Goal: Task Accomplishment & Management: Use online tool/utility

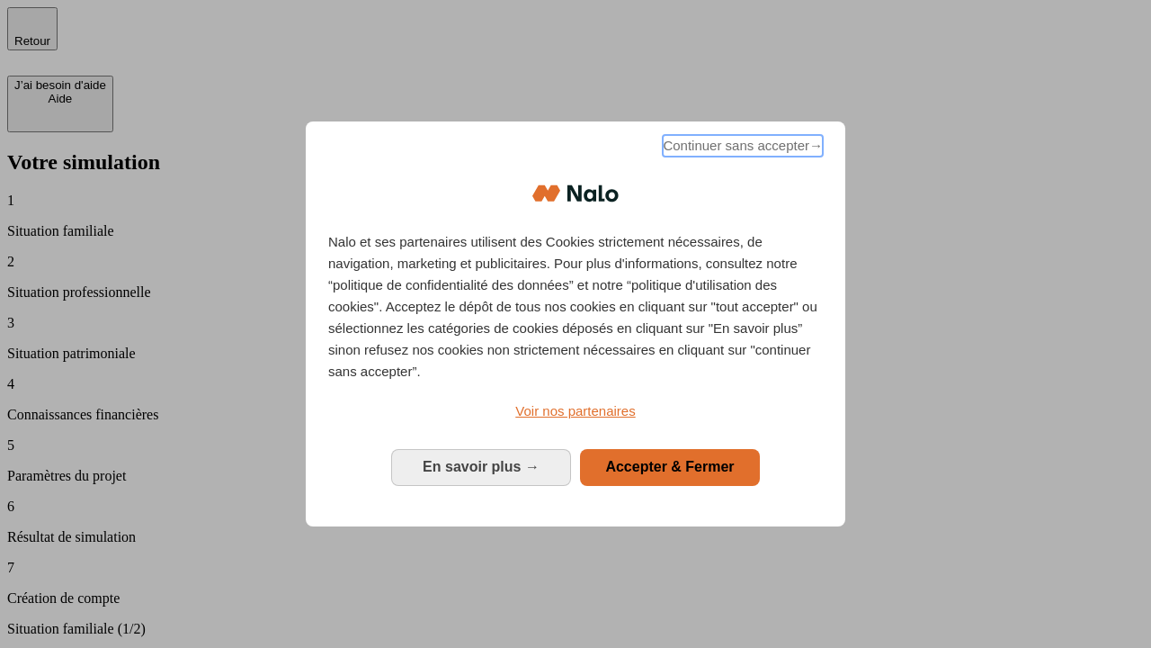
click at [741, 148] on span "Continuer sans accepter →" at bounding box center [743, 146] width 160 height 22
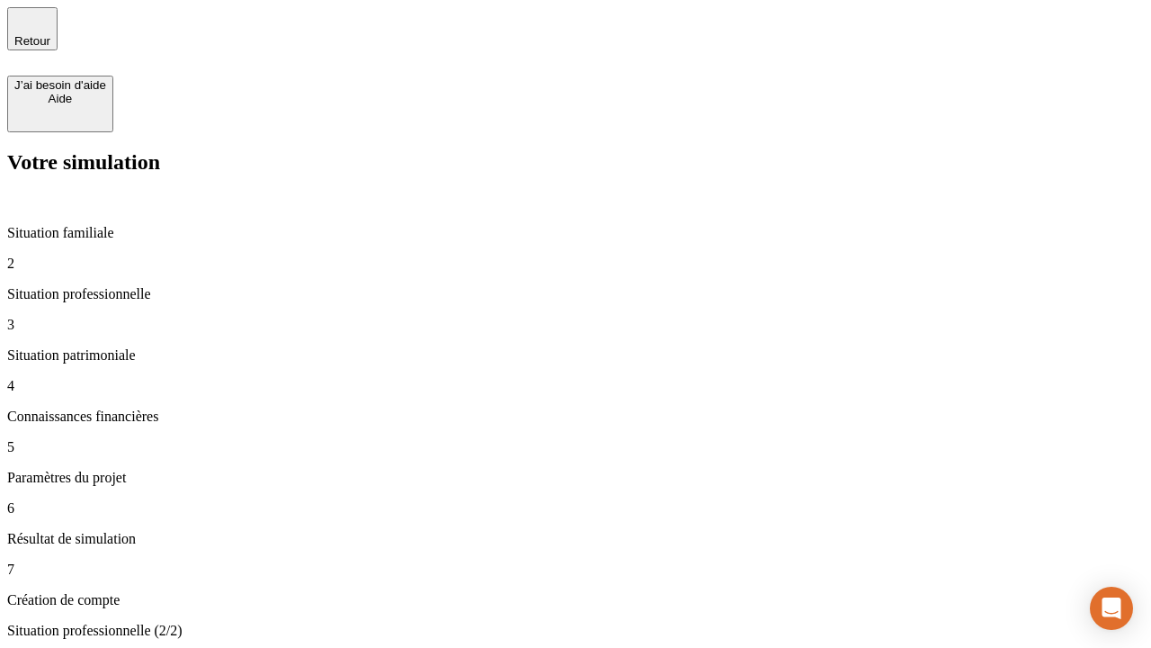
type input "30 000"
type input "40 000"
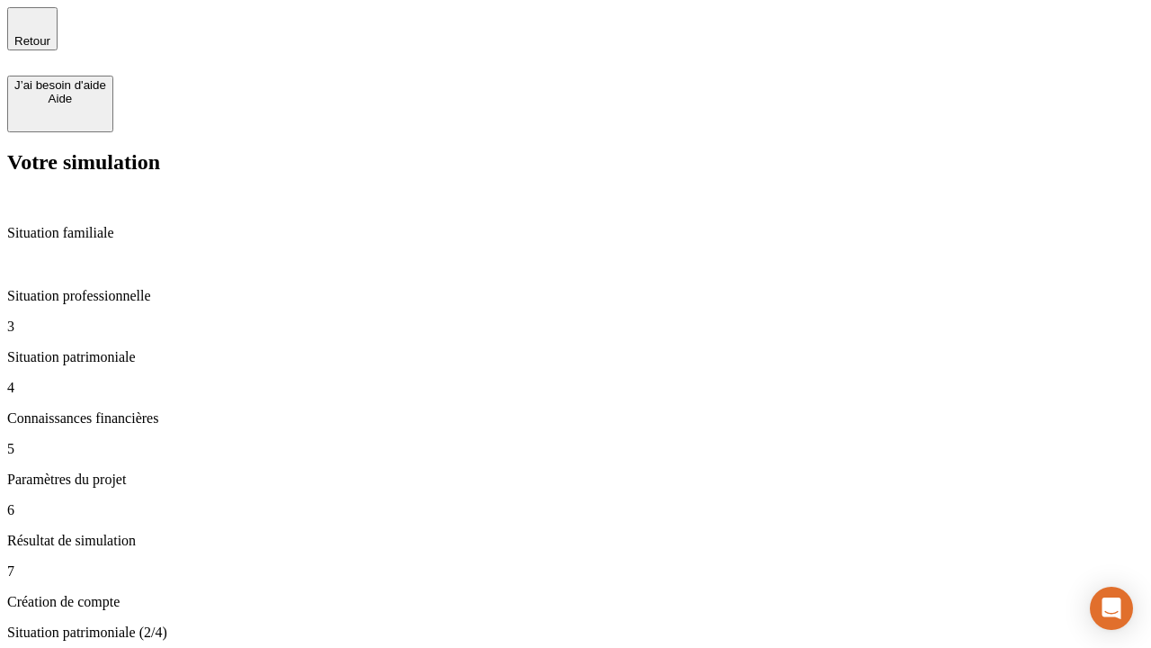
type input "1 100"
type input "20"
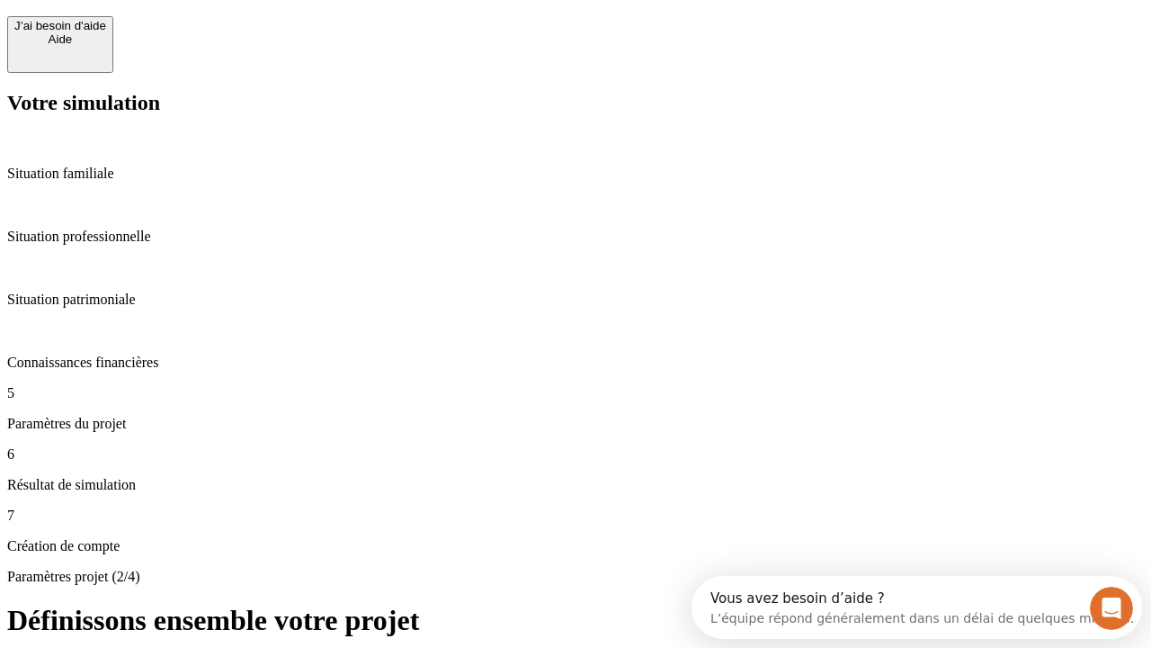
scroll to position [16, 0]
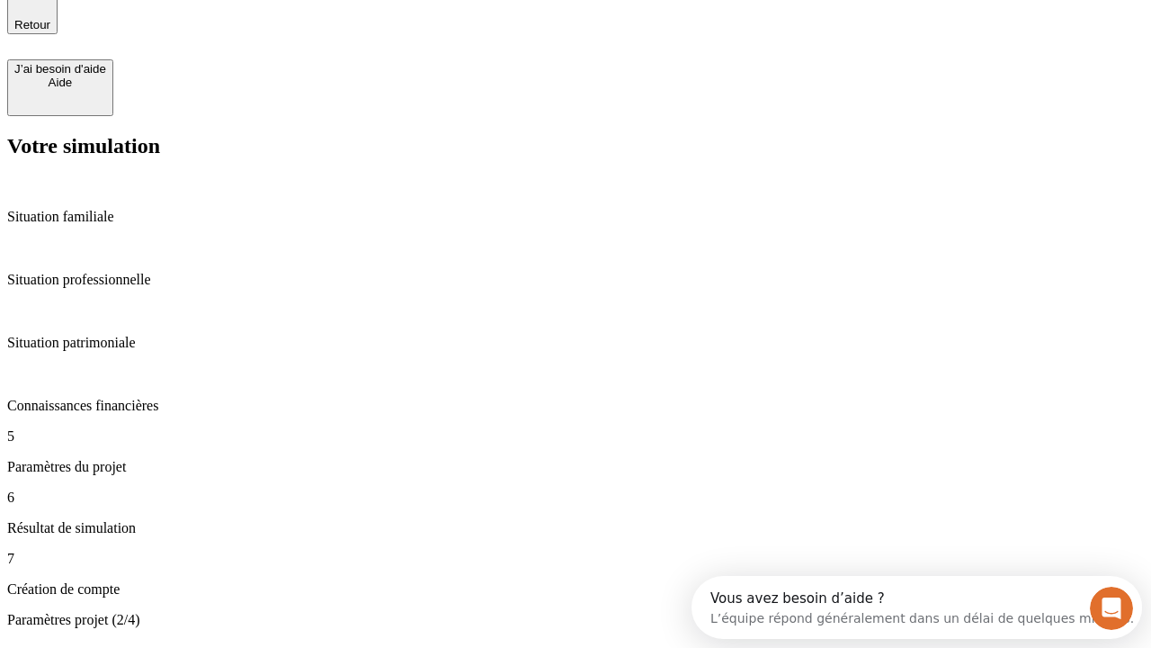
type input "40"
type input "62"
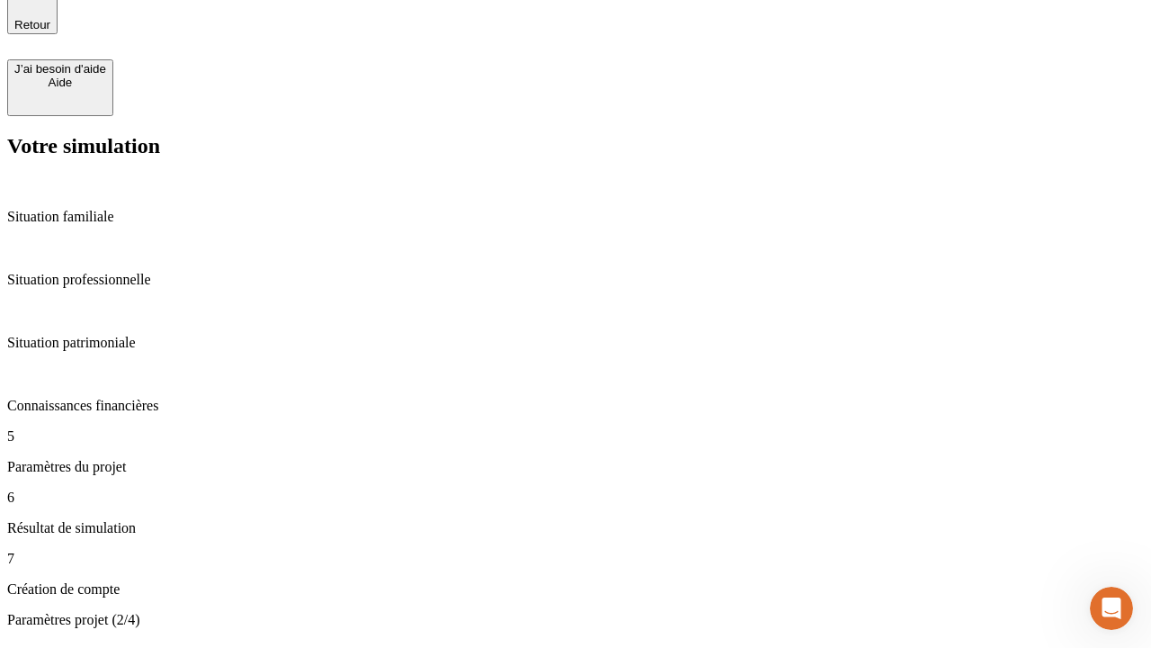
type input "50 000"
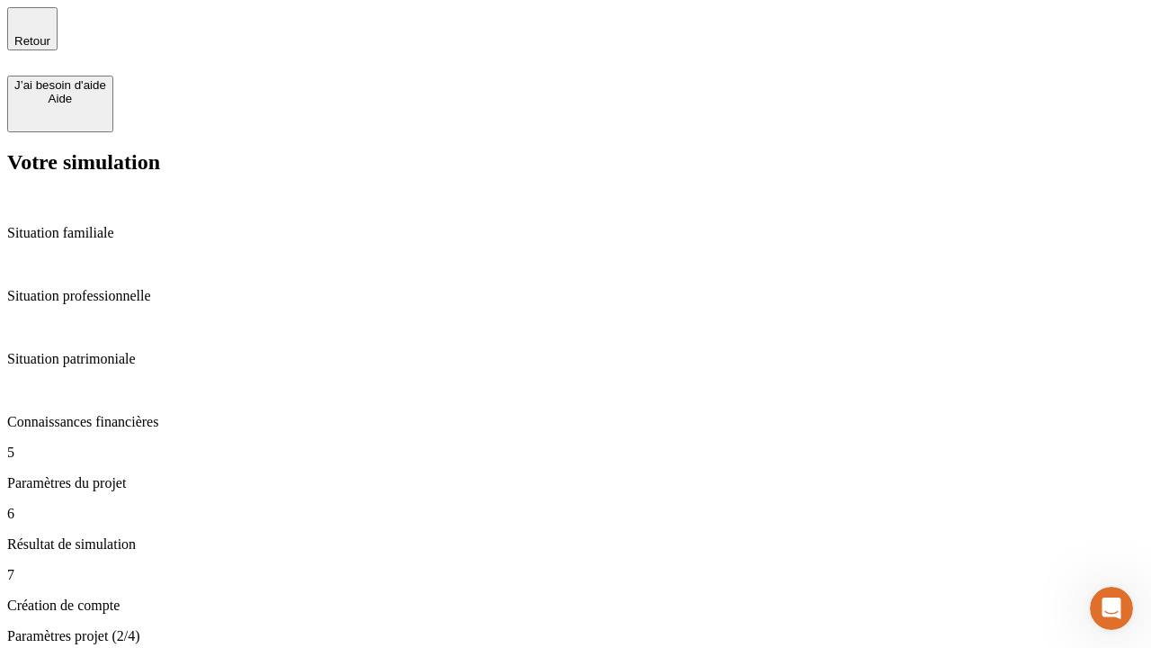
type input "640"
